Goal: Task Accomplishment & Management: Manage account settings

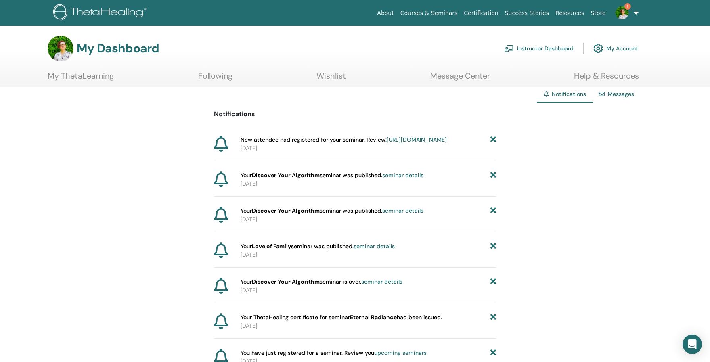
click at [546, 48] on link "Instructor Dashboard" at bounding box center [538, 49] width 69 height 18
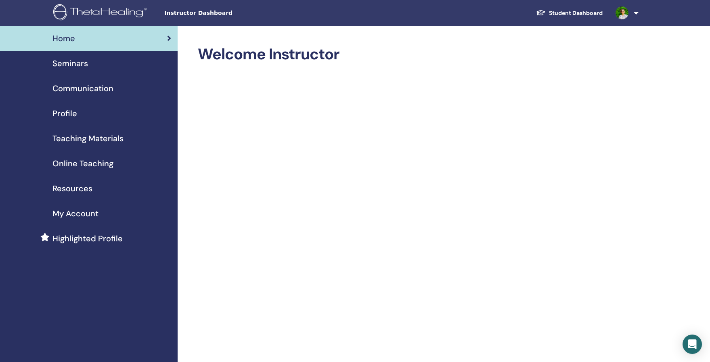
click at [76, 65] on span "Seminars" at bounding box center [70, 63] width 36 height 12
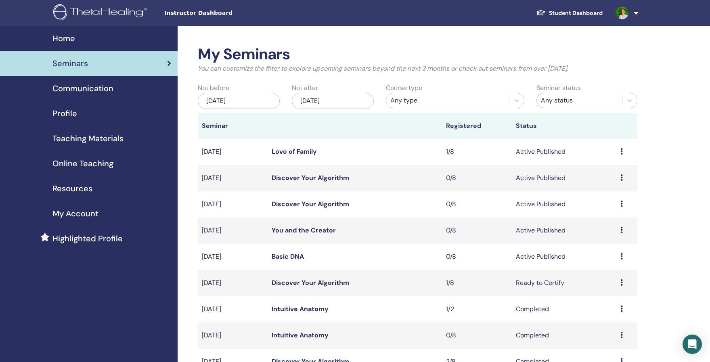
click at [622, 151] on icon at bounding box center [622, 151] width 2 height 6
click at [598, 169] on link "Edit" at bounding box center [596, 170] width 12 height 8
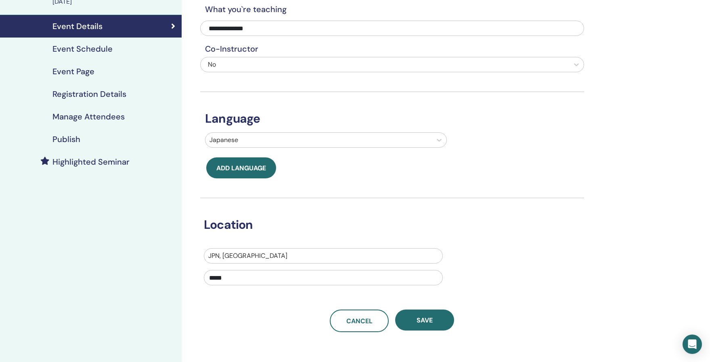
scroll to position [89, 0]
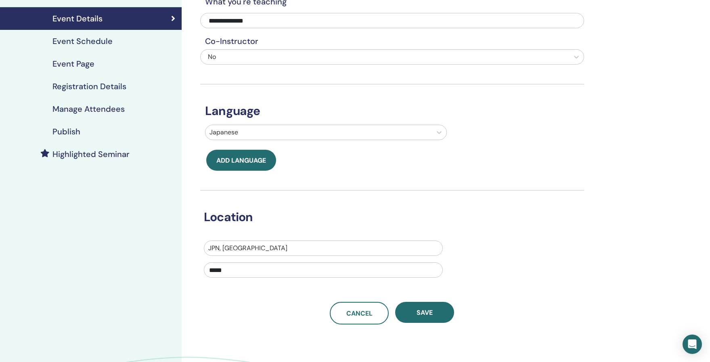
click at [89, 86] on h4 "Registration Details" at bounding box center [89, 87] width 74 height 10
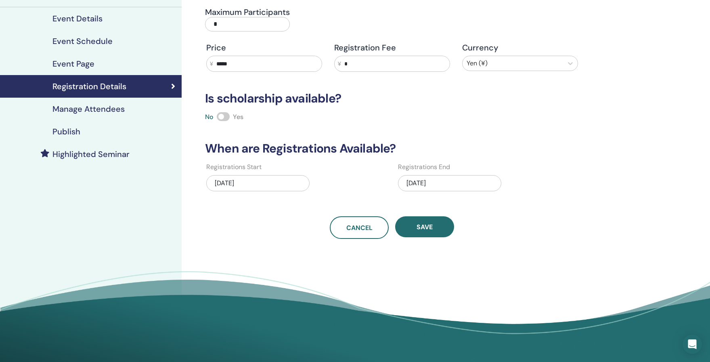
click at [376, 68] on input "*" at bounding box center [395, 63] width 109 height 15
type input "****"
click at [427, 225] on span "Save" at bounding box center [425, 227] width 16 height 8
click at [428, 230] on span "Save" at bounding box center [425, 227] width 16 height 8
click at [439, 223] on button "Save" at bounding box center [424, 226] width 59 height 21
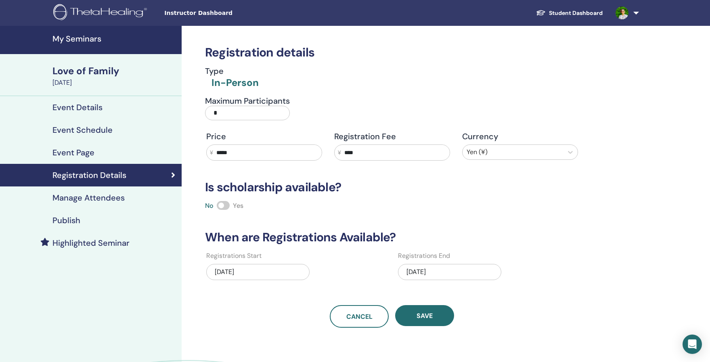
click at [76, 42] on h4 "My Seminars" at bounding box center [114, 39] width 124 height 10
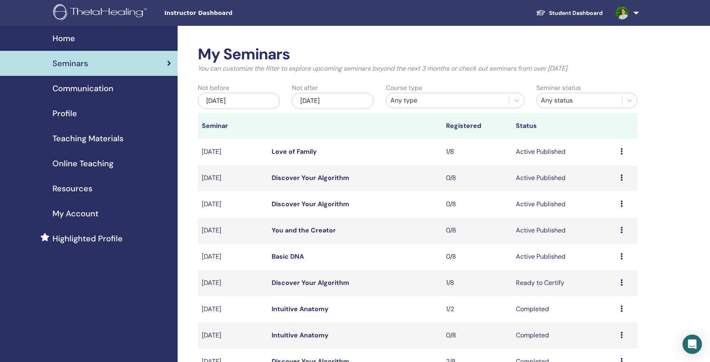
click at [623, 150] on icon at bounding box center [622, 151] width 2 height 6
click at [613, 183] on link "Attendees" at bounding box center [606, 180] width 31 height 8
